Goal: Use online tool/utility: Utilize a website feature to perform a specific function

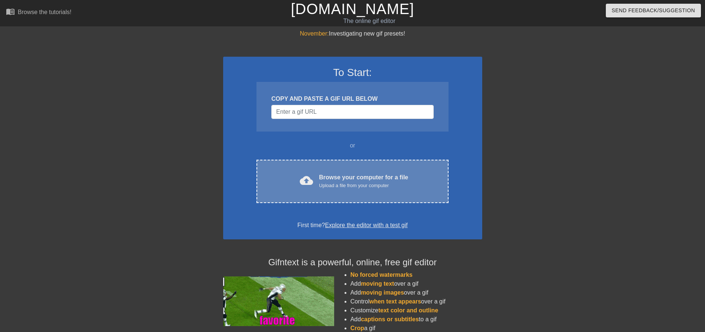
click at [352, 179] on div "Browse your computer for a file Upload a file from your computer" at bounding box center [363, 181] width 89 height 16
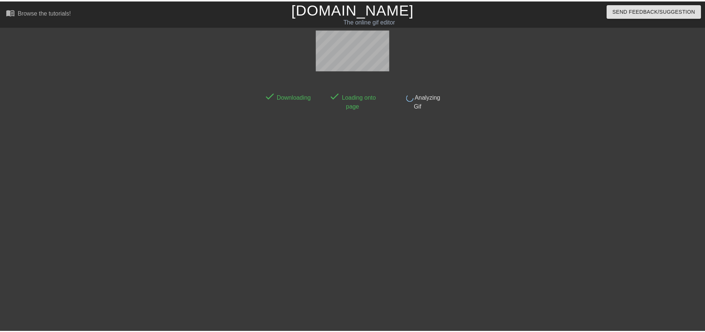
scroll to position [4, 0]
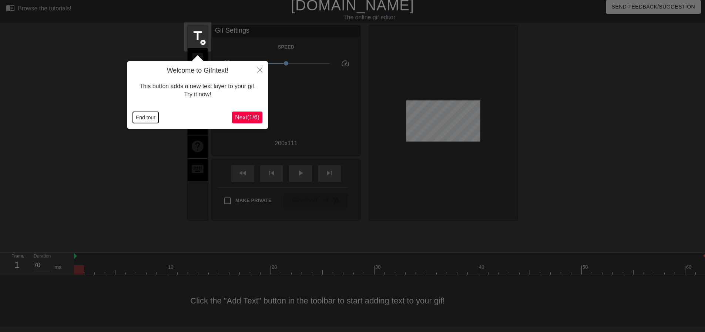
click at [137, 117] on button "End tour" at bounding box center [146, 117] width 26 height 11
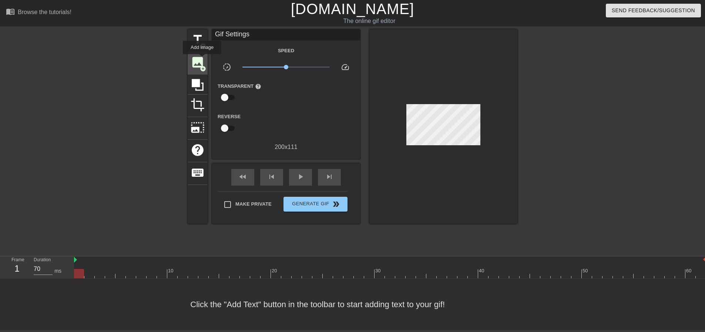
click at [198, 56] on span "image" at bounding box center [198, 62] width 14 height 14
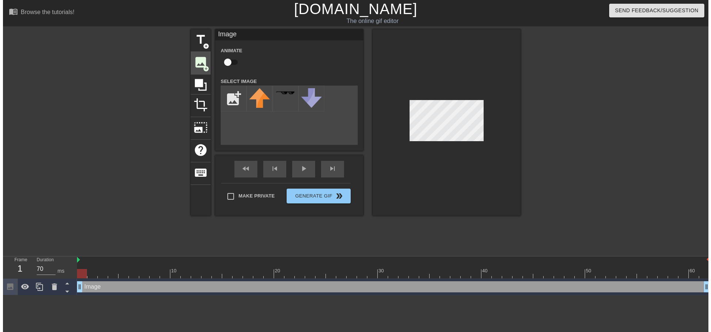
scroll to position [0, 0]
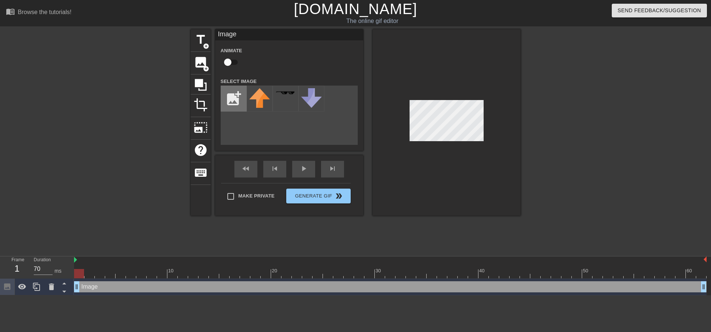
click at [234, 97] on input "file" at bounding box center [233, 98] width 25 height 25
type input "C:\fakepath\Slurman2.png"
click at [262, 99] on img at bounding box center [259, 97] width 21 height 19
click at [404, 88] on div at bounding box center [446, 122] width 148 height 186
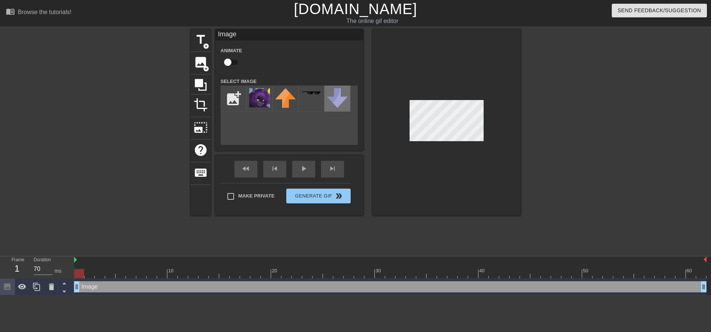
click at [329, 105] on div "title add_circle image add_circle crop photo_size_select_large help keyboard Im…" at bounding box center [356, 122] width 330 height 186
click at [236, 100] on input "file" at bounding box center [233, 98] width 25 height 25
click at [225, 99] on input "file" at bounding box center [233, 98] width 25 height 25
type input "C:\fakepath\zalphototeta.png"
click at [261, 101] on img at bounding box center [259, 98] width 21 height 21
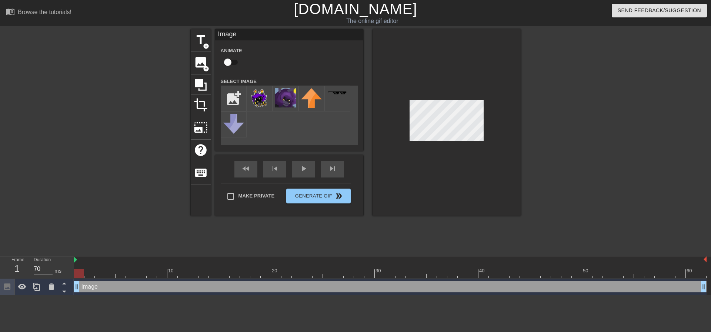
click at [261, 101] on img at bounding box center [259, 98] width 21 height 21
click at [261, 98] on img at bounding box center [259, 98] width 21 height 21
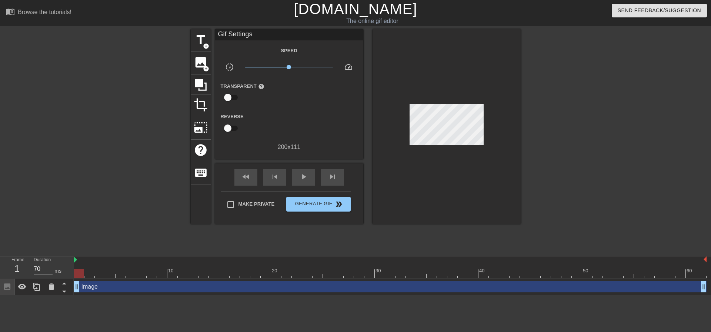
click at [434, 125] on div at bounding box center [446, 126] width 148 height 194
click at [387, 92] on div at bounding box center [446, 126] width 148 height 194
click at [204, 66] on span "add_circle" at bounding box center [206, 69] width 6 height 6
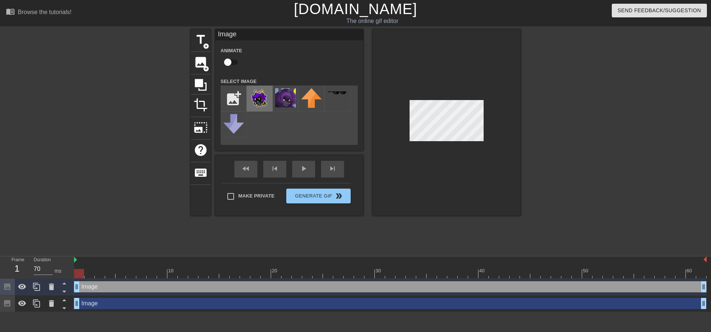
click at [261, 100] on img at bounding box center [259, 98] width 21 height 21
click at [319, 0] on html "menu_book Browse the tutorials! [DOMAIN_NAME] The online gif editor Send Feedba…" at bounding box center [355, 156] width 711 height 312
click at [461, 144] on div at bounding box center [446, 122] width 148 height 186
click at [228, 62] on input "checkbox" at bounding box center [228, 62] width 42 height 14
checkbox input "true"
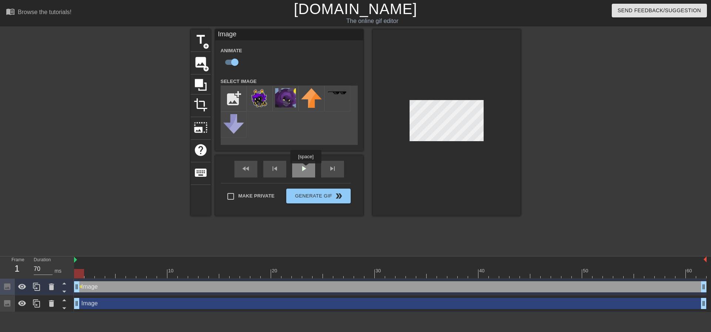
click at [305, 168] on div "play_arrow" at bounding box center [303, 169] width 23 height 17
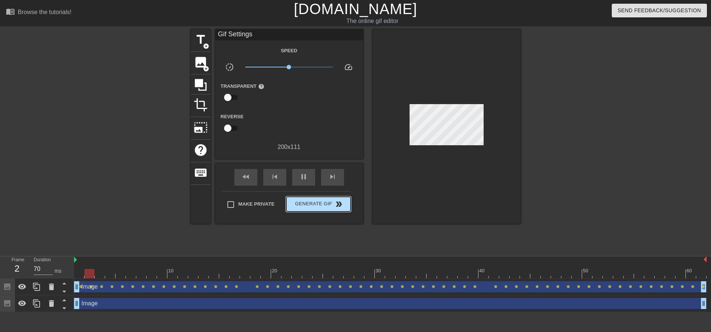
click at [326, 191] on div "Make Private Generate Gif double_arrow" at bounding box center [286, 205] width 130 height 29
click at [317, 202] on span "Generate Gif double_arrow" at bounding box center [318, 203] width 58 height 9
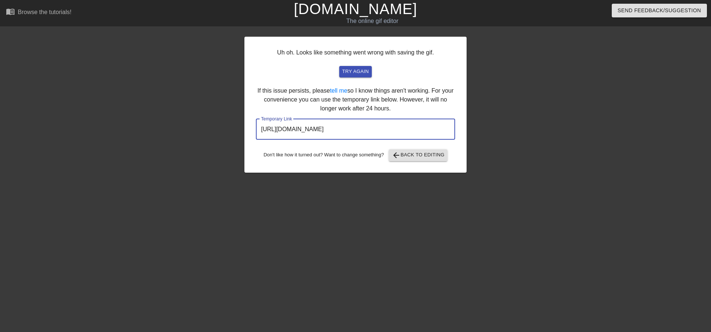
drag, startPoint x: 370, startPoint y: 127, endPoint x: 351, endPoint y: 127, distance: 18.9
click at [351, 127] on input "[URL][DOMAIN_NAME]" at bounding box center [355, 129] width 199 height 21
